Goal: Task Accomplishment & Management: Manage account settings

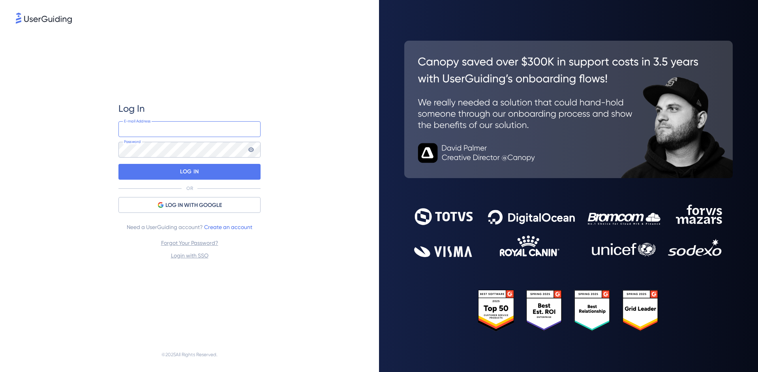
click at [133, 135] on input "email" at bounding box center [189, 129] width 142 height 16
type input "andy.warren@data-axle.com"
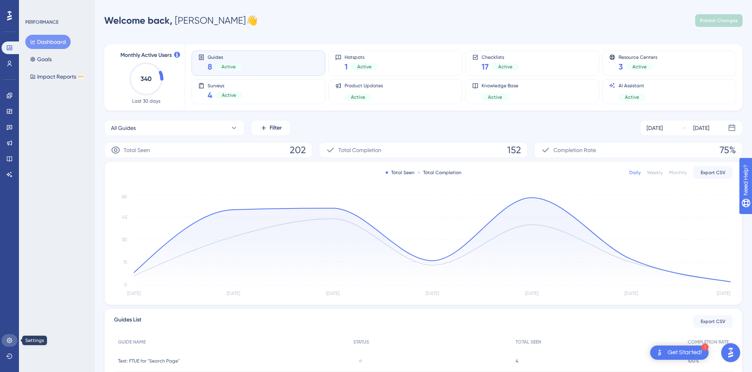
click at [11, 340] on icon at bounding box center [9, 340] width 6 height 6
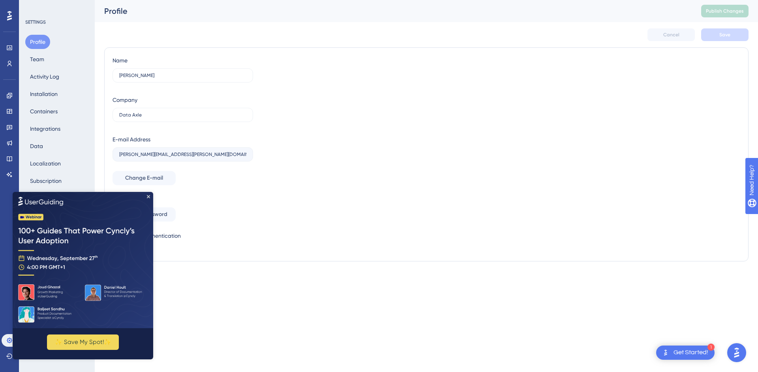
drag, startPoint x: 18, startPoint y: 471, endPoint x: 161, endPoint y: 398, distance: 160.4
click at [148, 196] on icon "Close Preview" at bounding box center [148, 196] width 3 height 3
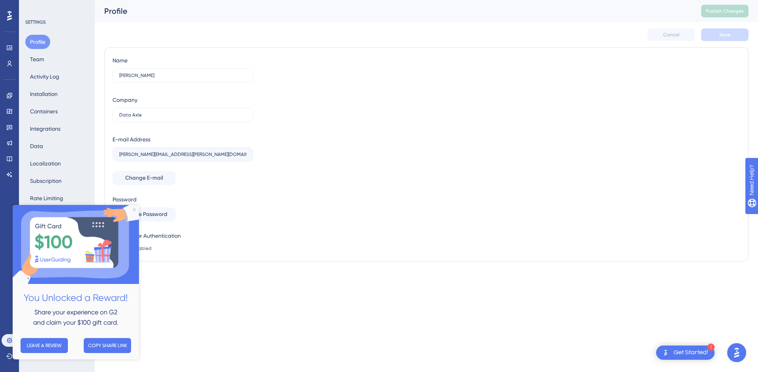
drag, startPoint x: 135, startPoint y: 209, endPoint x: 83, endPoint y: 399, distance: 197.3
click at [135, 209] on icon "Close Preview" at bounding box center [134, 209] width 3 height 3
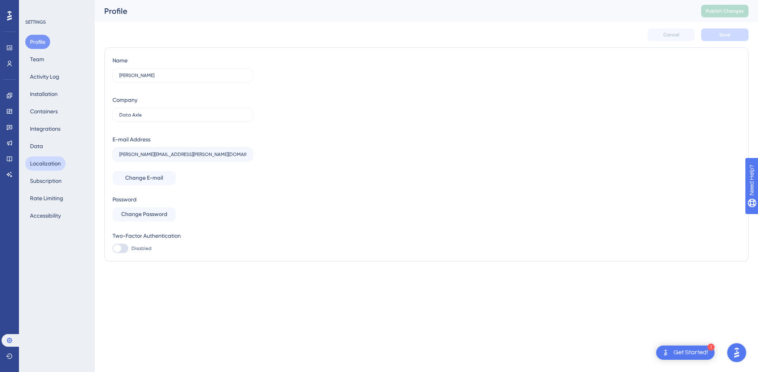
click at [45, 166] on button "Localization" at bounding box center [45, 163] width 40 height 14
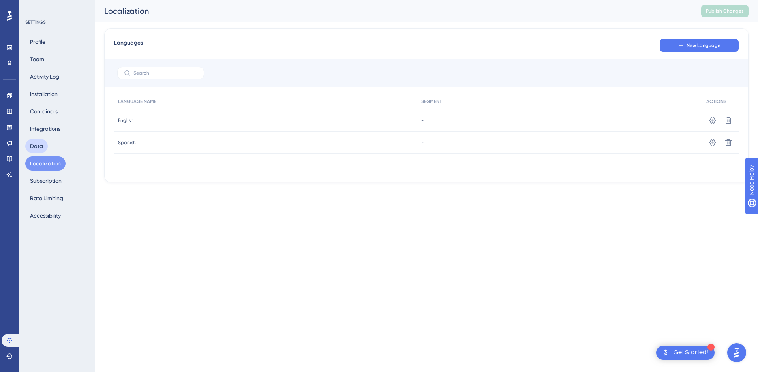
click at [33, 143] on button "Data" at bounding box center [36, 146] width 22 height 14
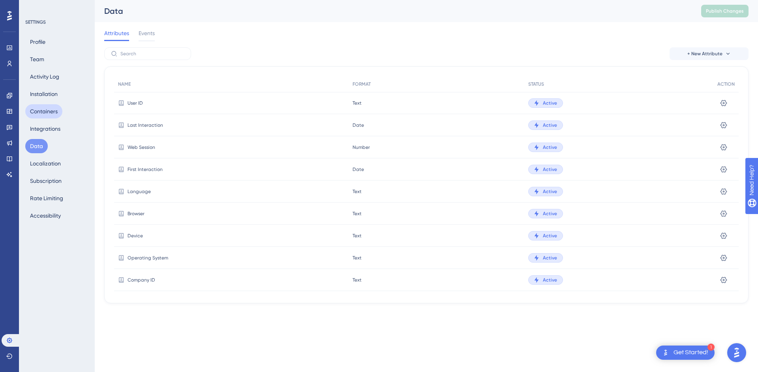
click at [40, 112] on button "Containers" at bounding box center [43, 111] width 37 height 14
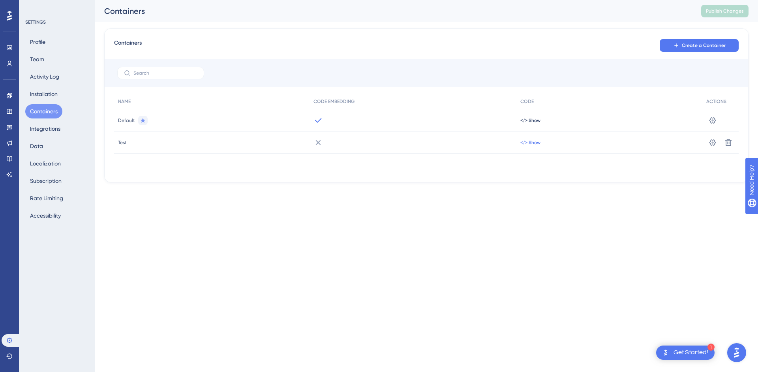
click at [535, 141] on span "</> Show" at bounding box center [530, 142] width 20 height 6
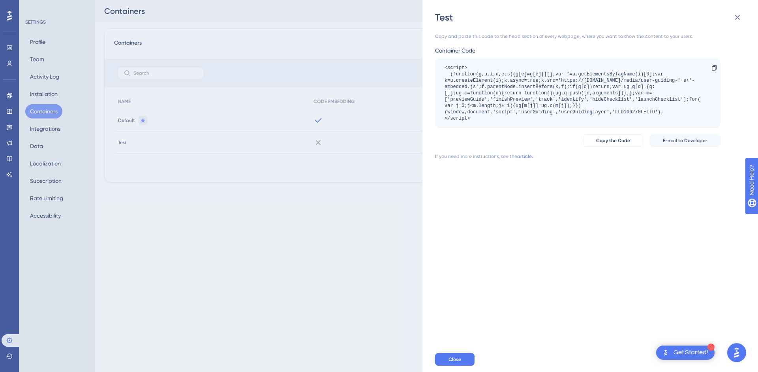
click at [45, 126] on div "Test Copy and paste this code to the head section of every webpage, where you w…" at bounding box center [379, 186] width 758 height 372
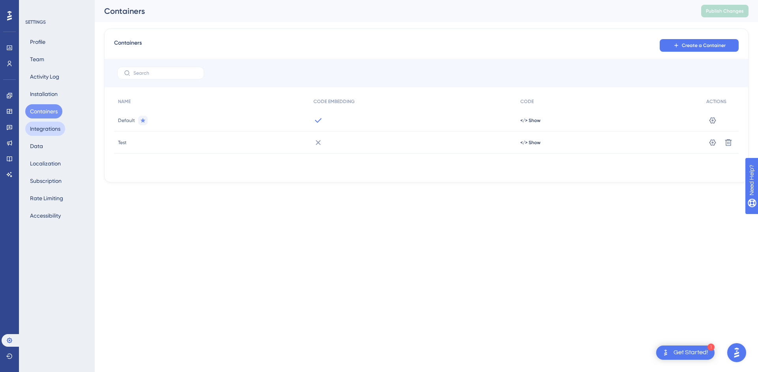
click at [41, 128] on button "Integrations" at bounding box center [45, 129] width 40 height 14
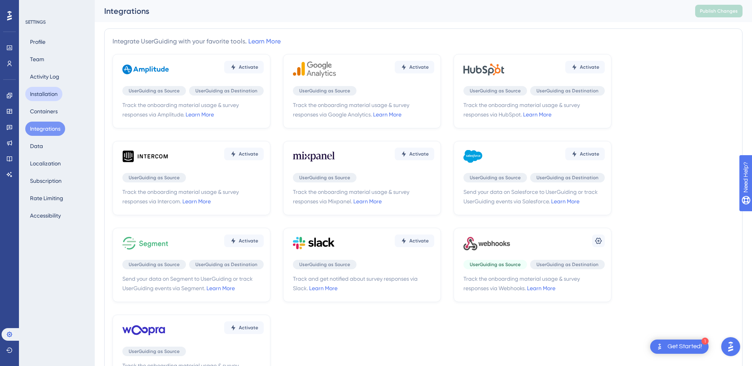
click at [53, 92] on button "Installation" at bounding box center [43, 94] width 37 height 14
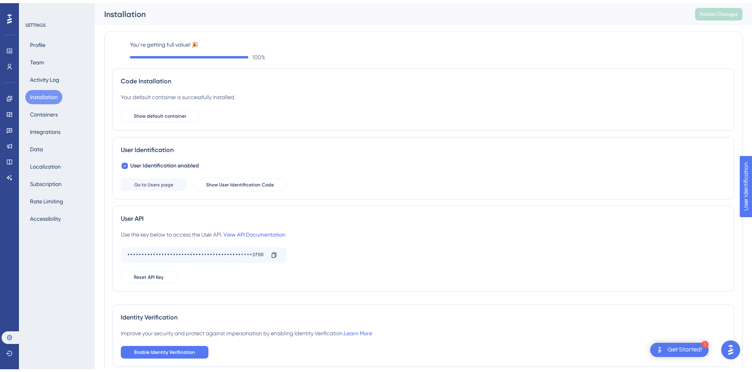
scroll to position [45, 0]
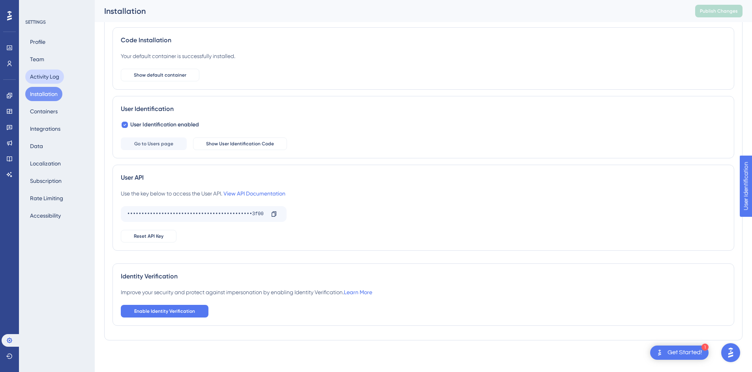
click at [44, 75] on button "Activity Log" at bounding box center [44, 76] width 39 height 14
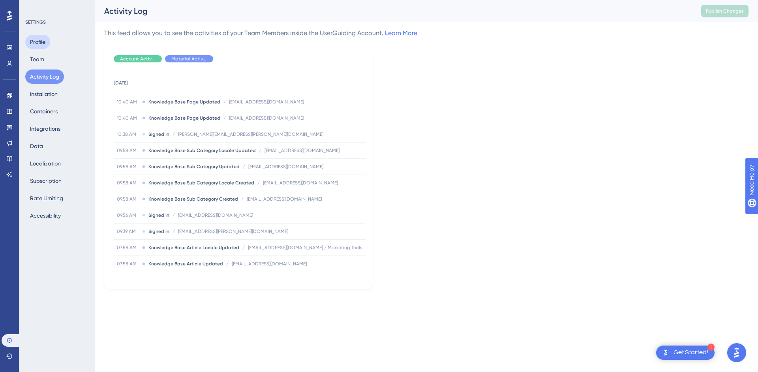
click at [32, 39] on button "Profile" at bounding box center [37, 42] width 25 height 14
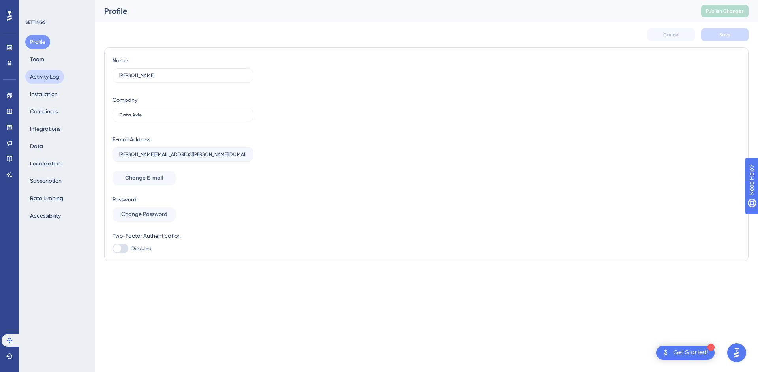
click at [41, 82] on button "Activity Log" at bounding box center [44, 76] width 39 height 14
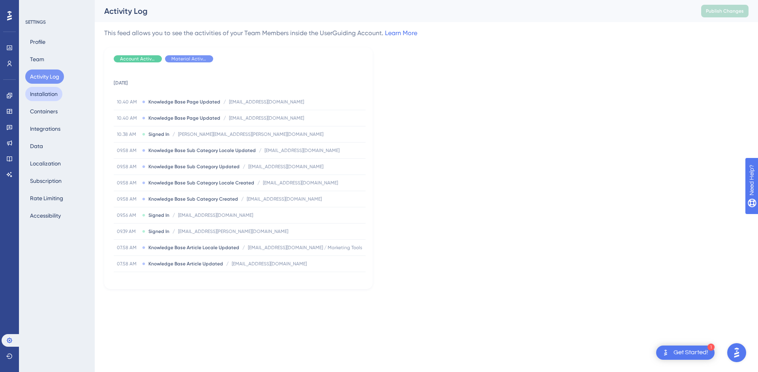
click at [49, 98] on button "Installation" at bounding box center [43, 94] width 37 height 14
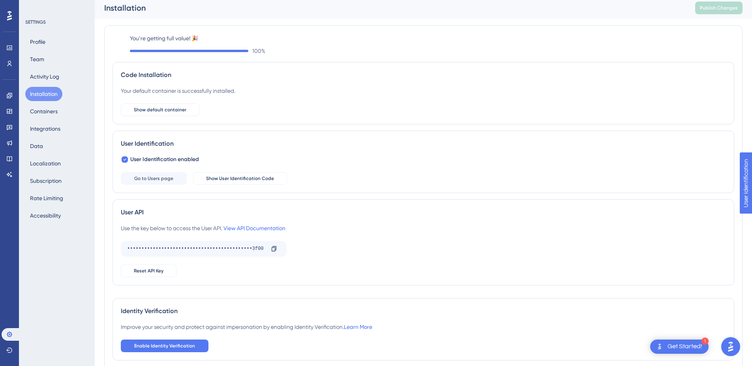
scroll to position [4, 0]
click at [11, 45] on icon at bounding box center [9, 47] width 5 height 5
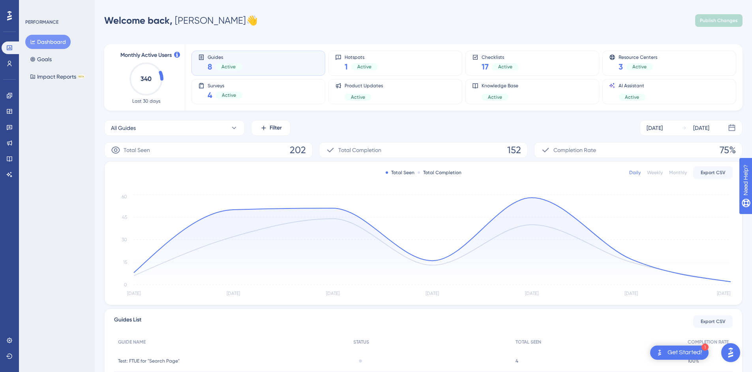
click at [4, 57] on div "Users" at bounding box center [10, 63] width 16 height 13
click at [7, 62] on icon at bounding box center [9, 63] width 6 height 6
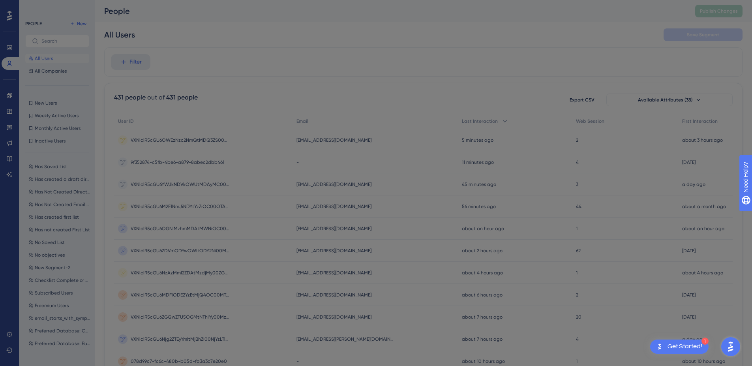
click at [11, 92] on div "Welcome to your Users page 🥳 You can dive deeper into what users are doing in y…" at bounding box center [379, 186] width 758 height 372
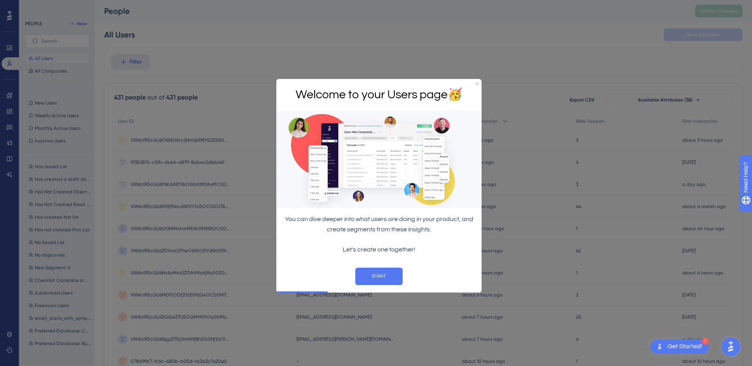
click at [422, 51] on div at bounding box center [376, 183] width 752 height 366
drag, startPoint x: 477, startPoint y: 84, endPoint x: 646, endPoint y: 147, distance: 180.4
click at [477, 84] on icon "Close Preview" at bounding box center [476, 83] width 3 height 3
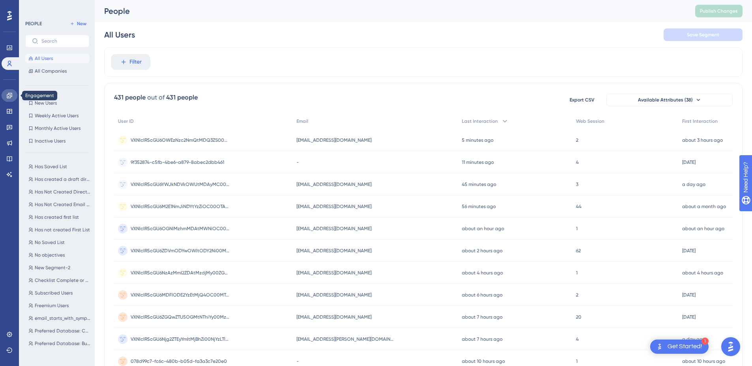
click at [12, 95] on icon at bounding box center [9, 95] width 5 height 5
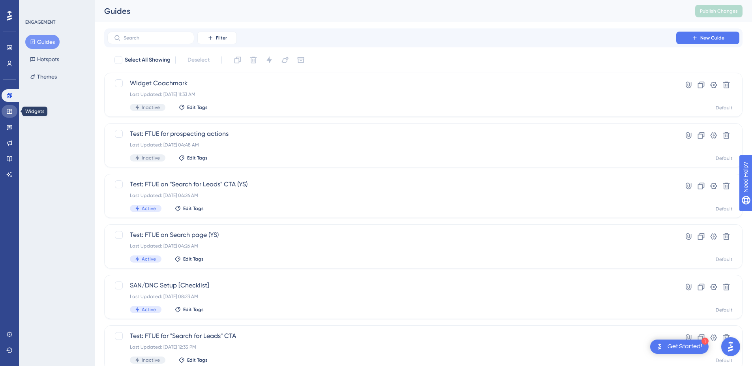
click at [8, 112] on icon at bounding box center [9, 111] width 5 height 5
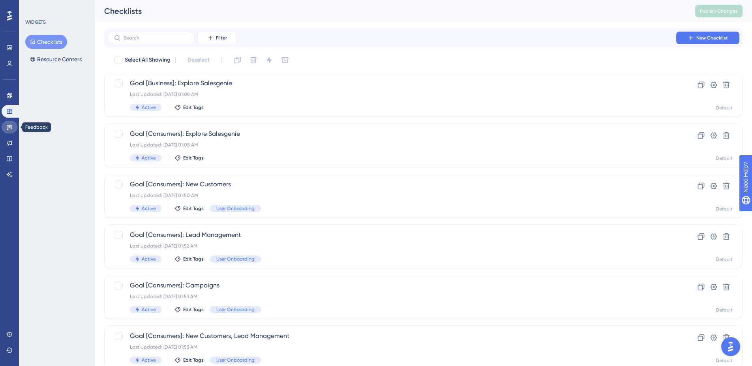
click at [10, 125] on icon at bounding box center [10, 127] width 6 height 5
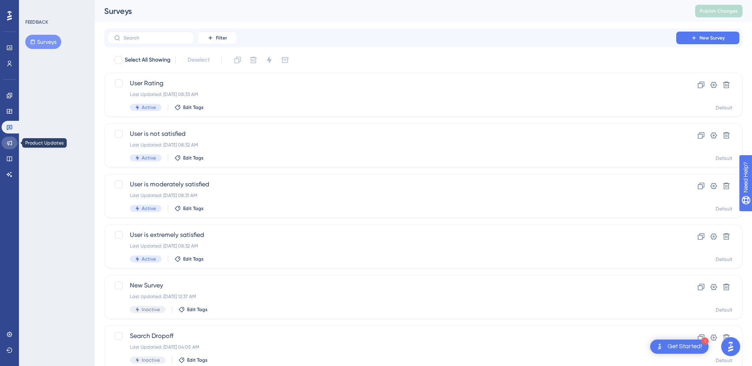
click at [11, 144] on icon at bounding box center [9, 143] width 6 height 6
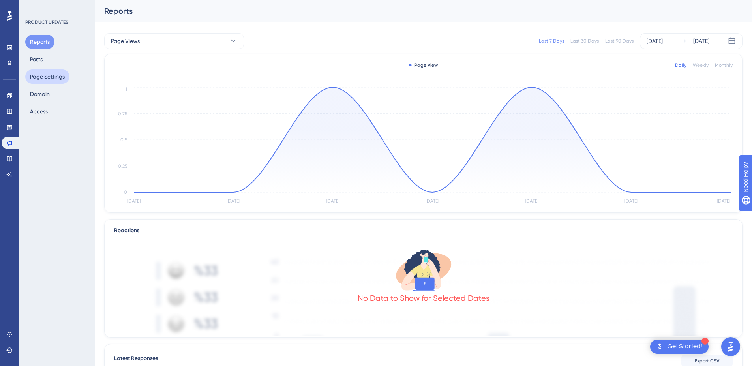
click at [35, 82] on button "Page Settings" at bounding box center [47, 76] width 44 height 14
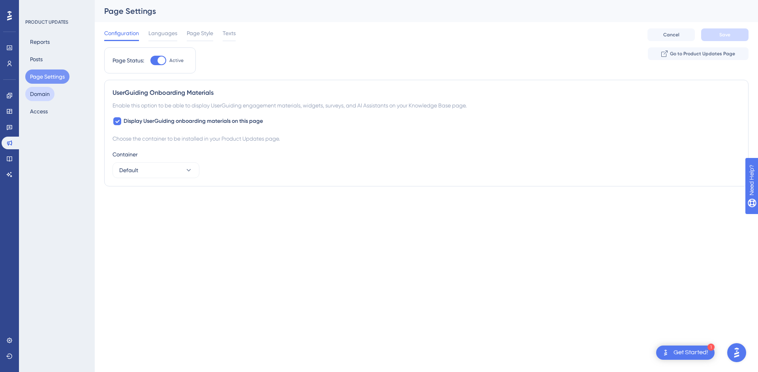
click at [39, 92] on button "Domain" at bounding box center [39, 94] width 29 height 14
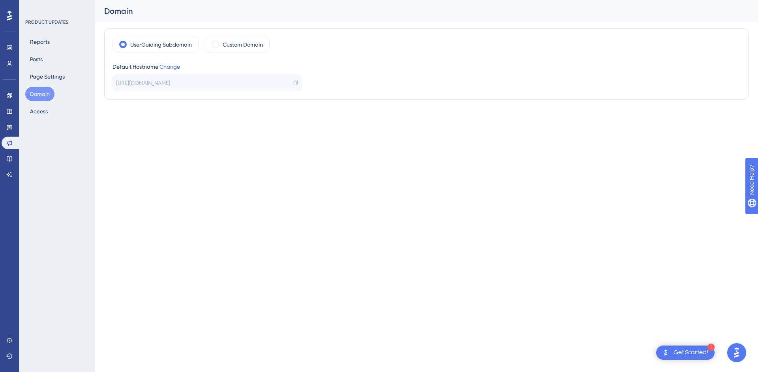
drag, startPoint x: 170, startPoint y: 204, endPoint x: 165, endPoint y: 208, distance: 6.6
click at [170, 0] on html "1 Get Started! Performance Users Engagement Widgets Feedback Product Updates Kn…" at bounding box center [379, 0] width 758 height 0
click at [221, 50] on div "Custom Domain" at bounding box center [237, 45] width 65 height 16
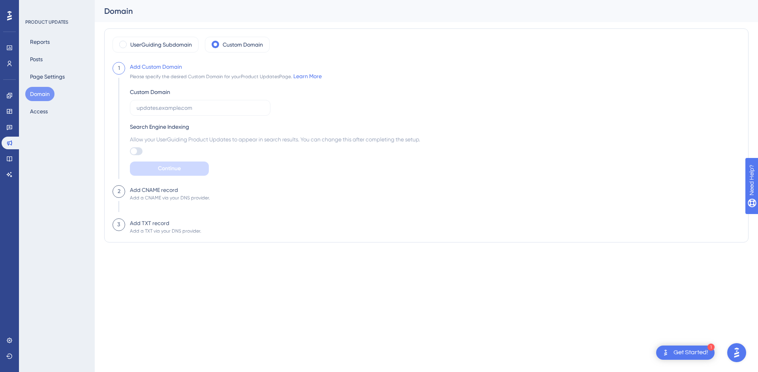
click at [37, 96] on button "Domain" at bounding box center [39, 94] width 29 height 14
click at [139, 46] on label "UserGuiding Subdomain" at bounding box center [161, 44] width 62 height 9
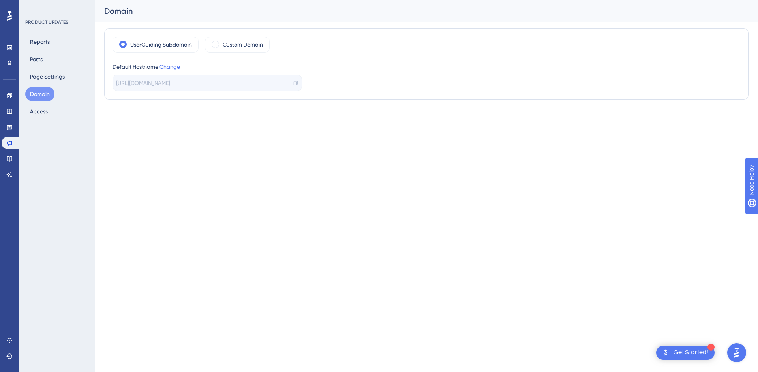
click at [138, 83] on span "[URL][DOMAIN_NAME]" at bounding box center [143, 82] width 54 height 9
click at [171, 69] on link "Change" at bounding box center [169, 67] width 21 height 6
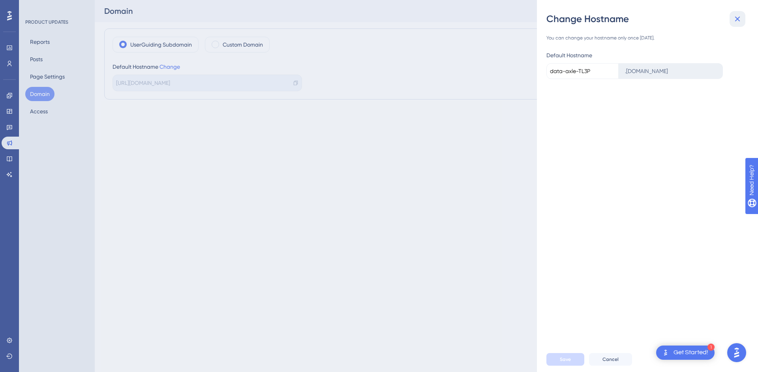
click at [738, 23] on icon at bounding box center [736, 18] width 9 height 9
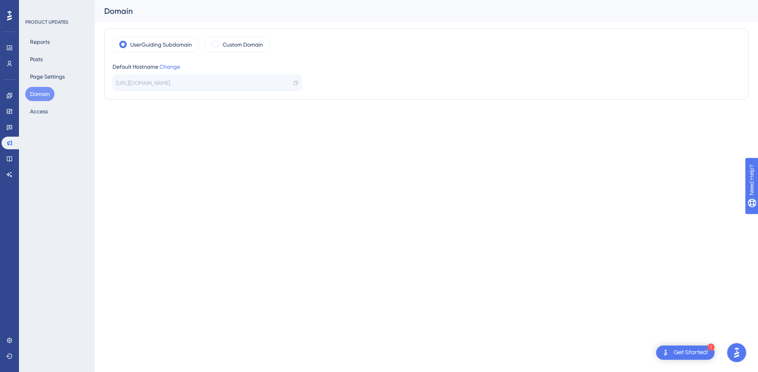
click at [40, 93] on button "Domain" at bounding box center [39, 94] width 29 height 14
click at [295, 83] on icon at bounding box center [296, 83] width 6 height 6
click at [294, 83] on icon at bounding box center [296, 83] width 6 height 6
